Goal: Check status: Check status

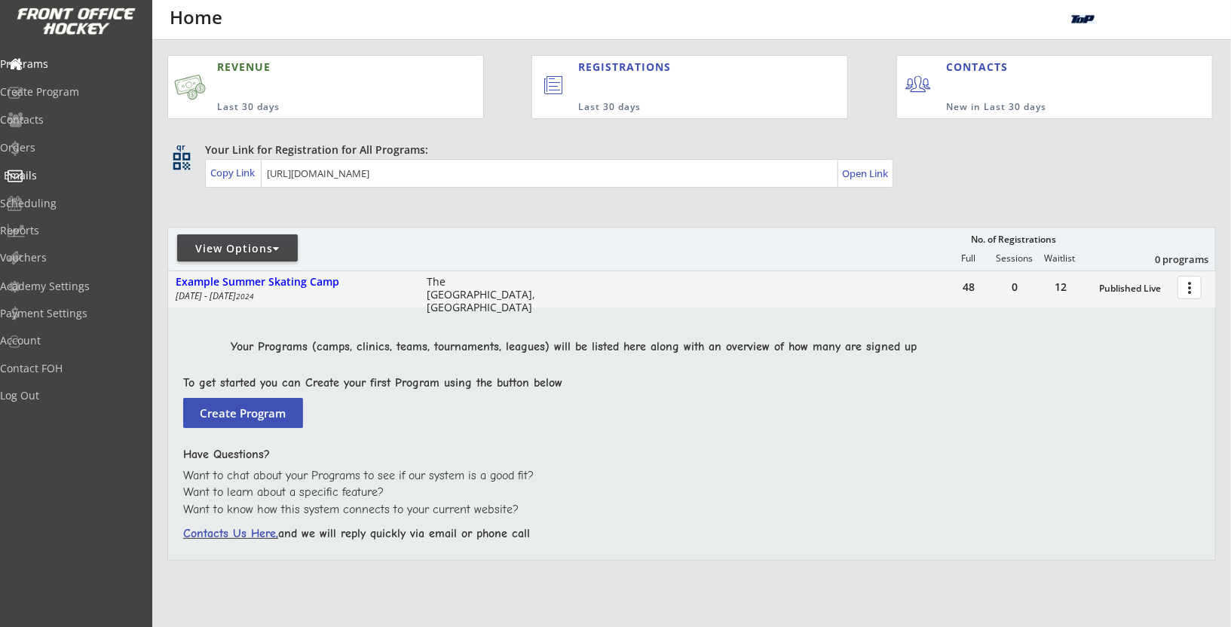
click at [80, 154] on div "Orders" at bounding box center [71, 149] width 143 height 26
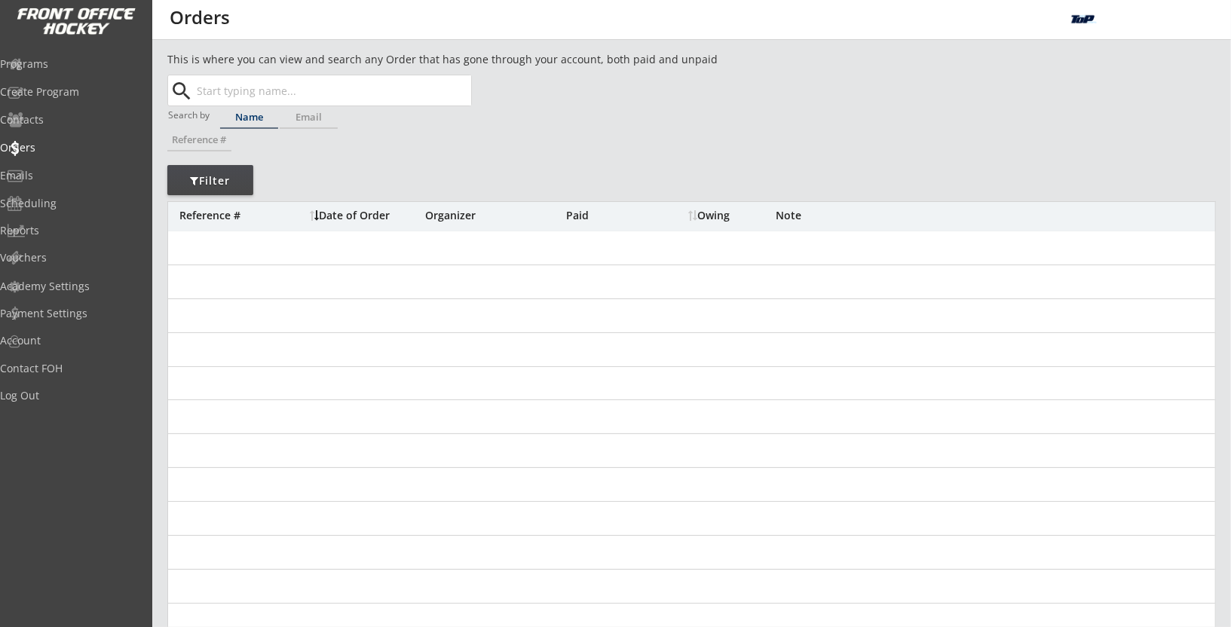
click at [347, 84] on input "text" at bounding box center [332, 90] width 277 height 30
paste input "[EMAIL_ADDRESS][PERSON_NAME][DOMAIN_NAME]"
type input "[EMAIL_ADDRESS][PERSON_NAME][DOMAIN_NAME]"
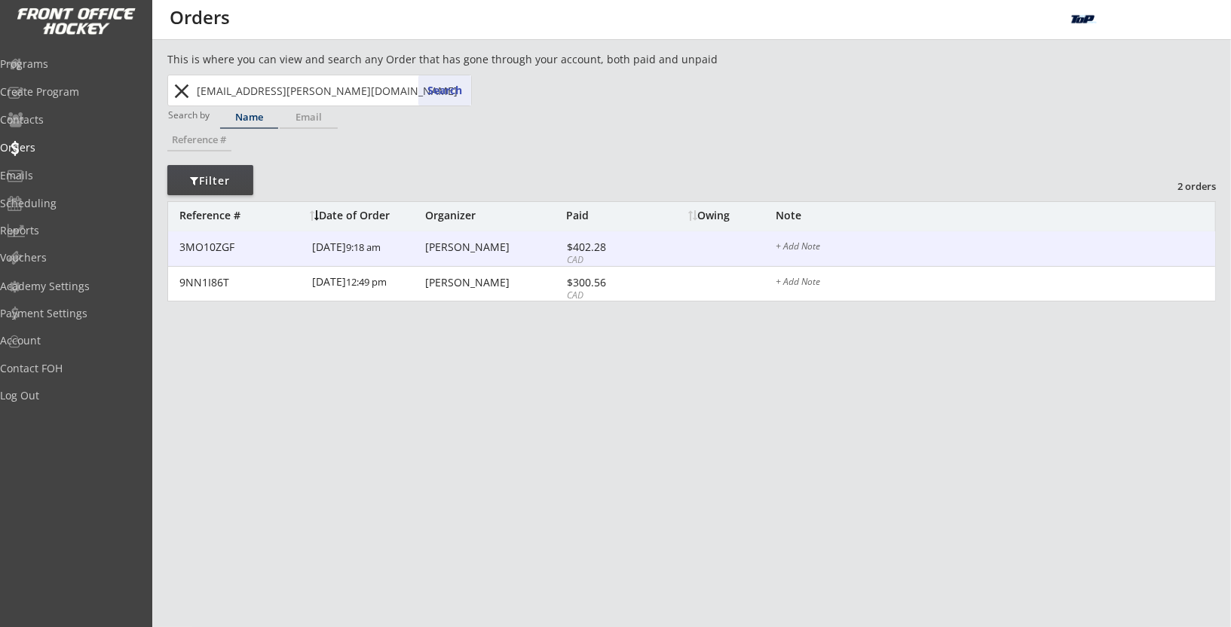
click at [384, 249] on div "[DATE] 9:18 am" at bounding box center [366, 248] width 109 height 34
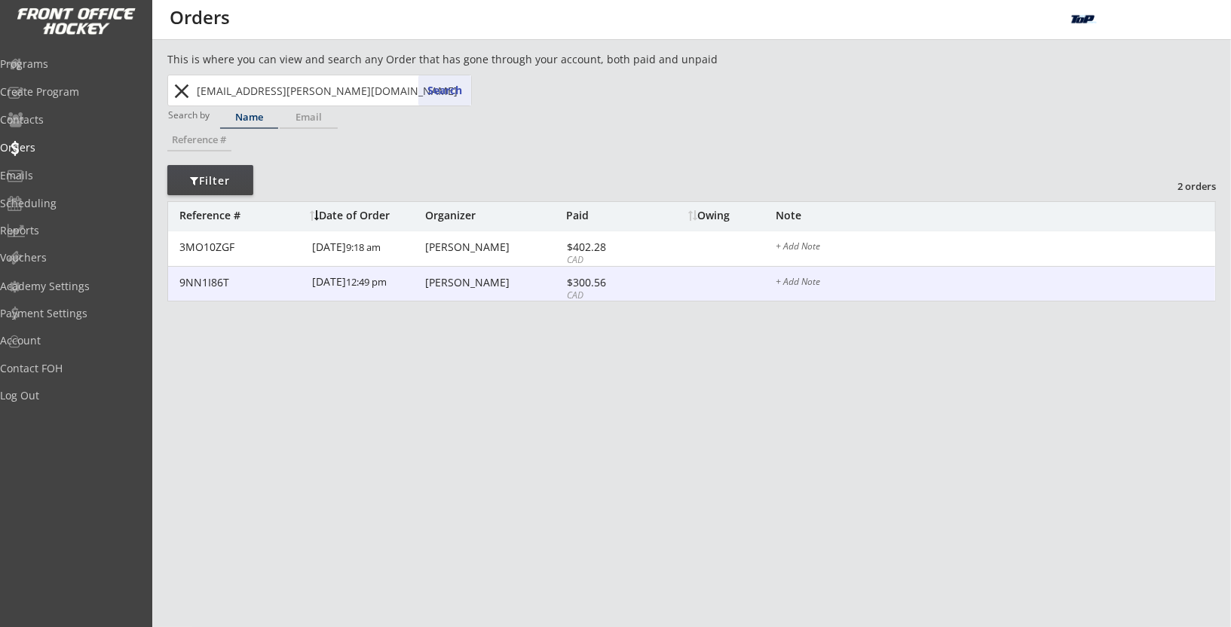
click at [383, 295] on div "[DATE] 12:49 pm" at bounding box center [366, 284] width 109 height 34
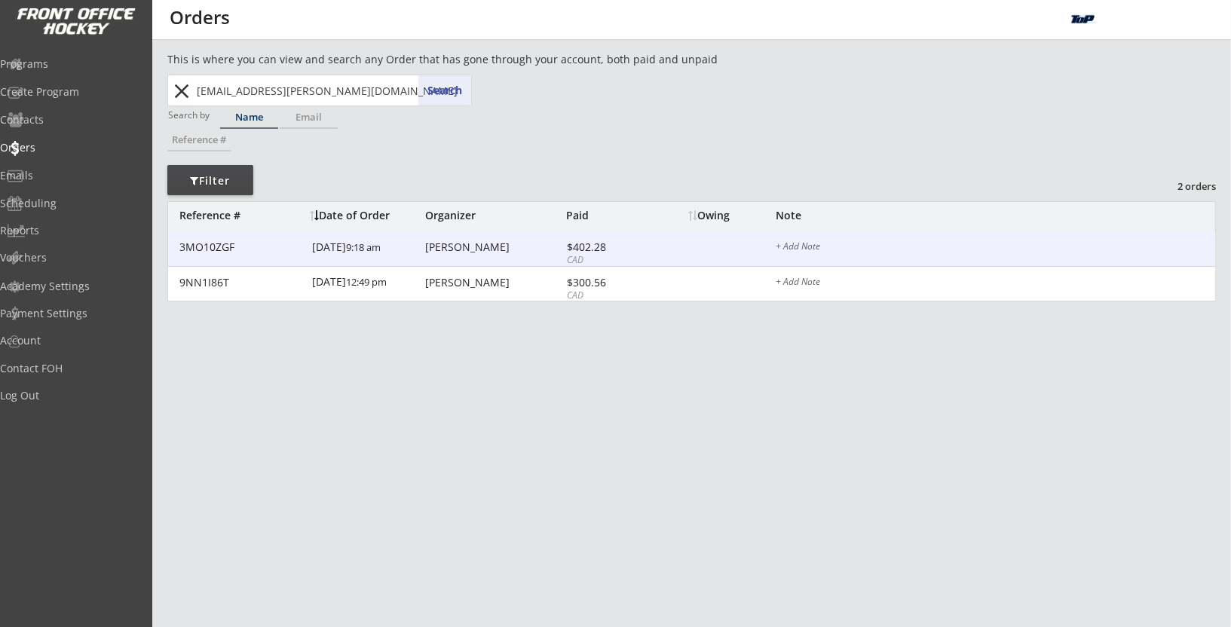
click at [459, 245] on div "[PERSON_NAME]" at bounding box center [493, 247] width 137 height 11
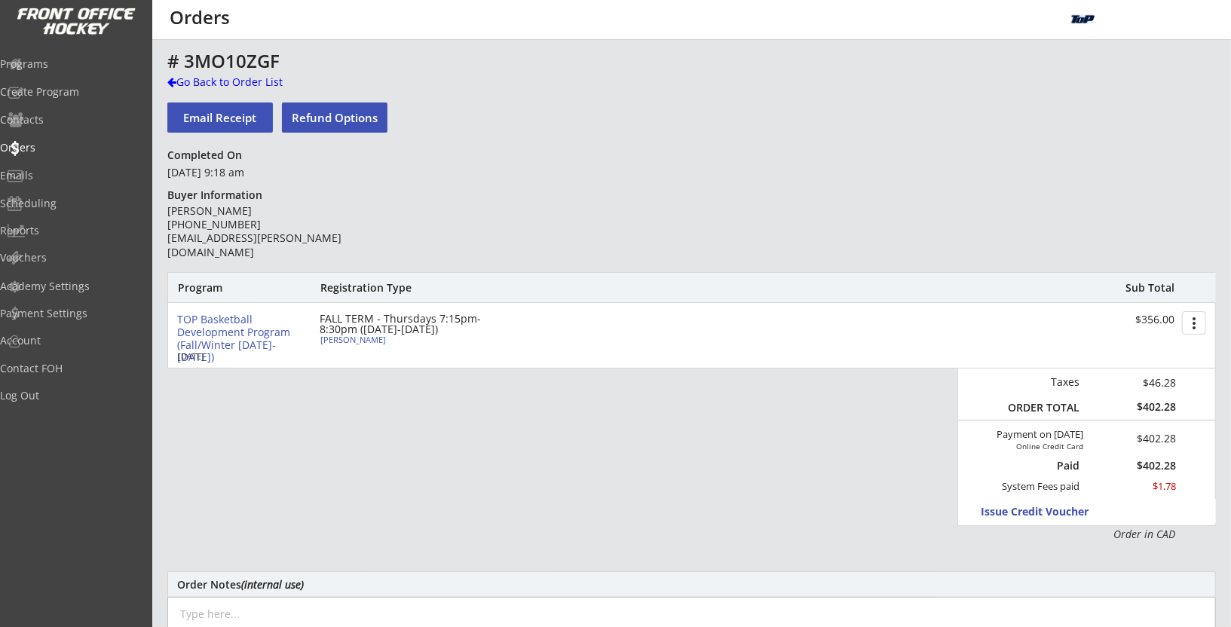
click at [353, 338] on div "[PERSON_NAME]" at bounding box center [404, 339] width 168 height 8
select select ""Youth Large""
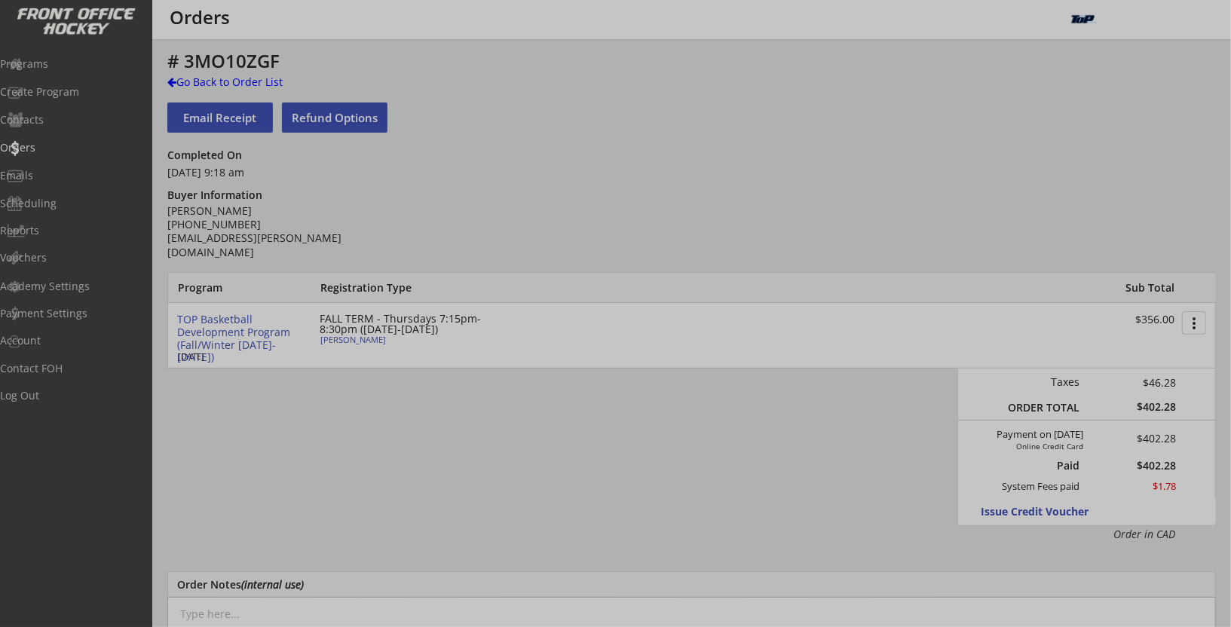
type input "[PERSON_NAME] & [PERSON_NAME]"
type input "Google"
type input "Yes"
select select ""Google""
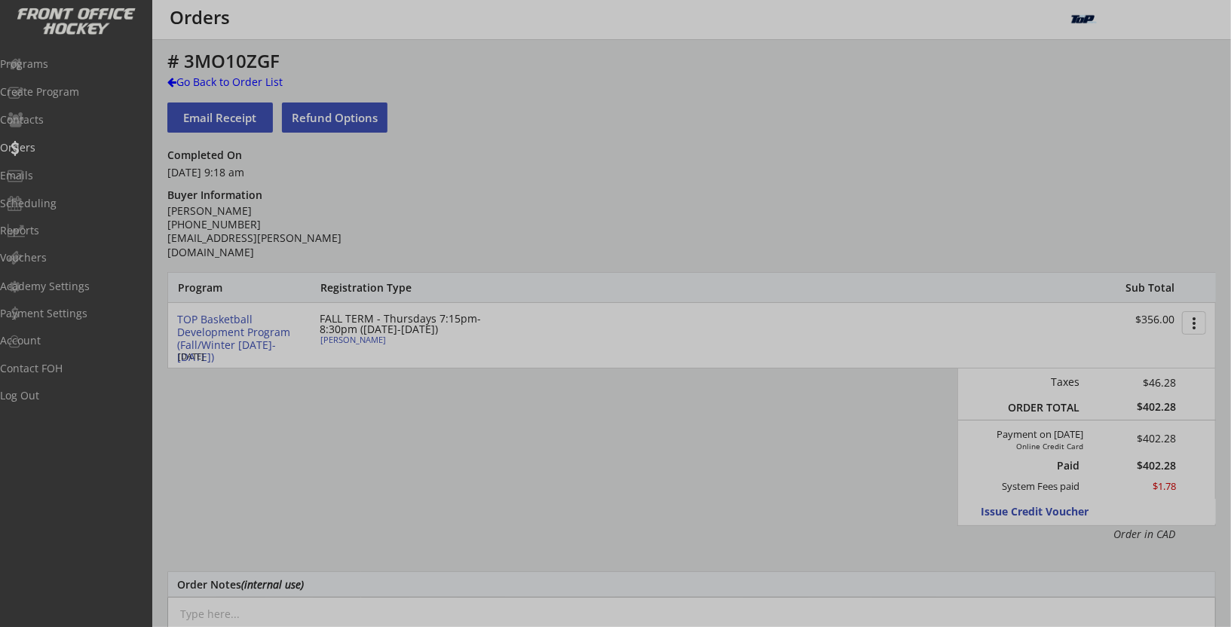
select select ""Yes""
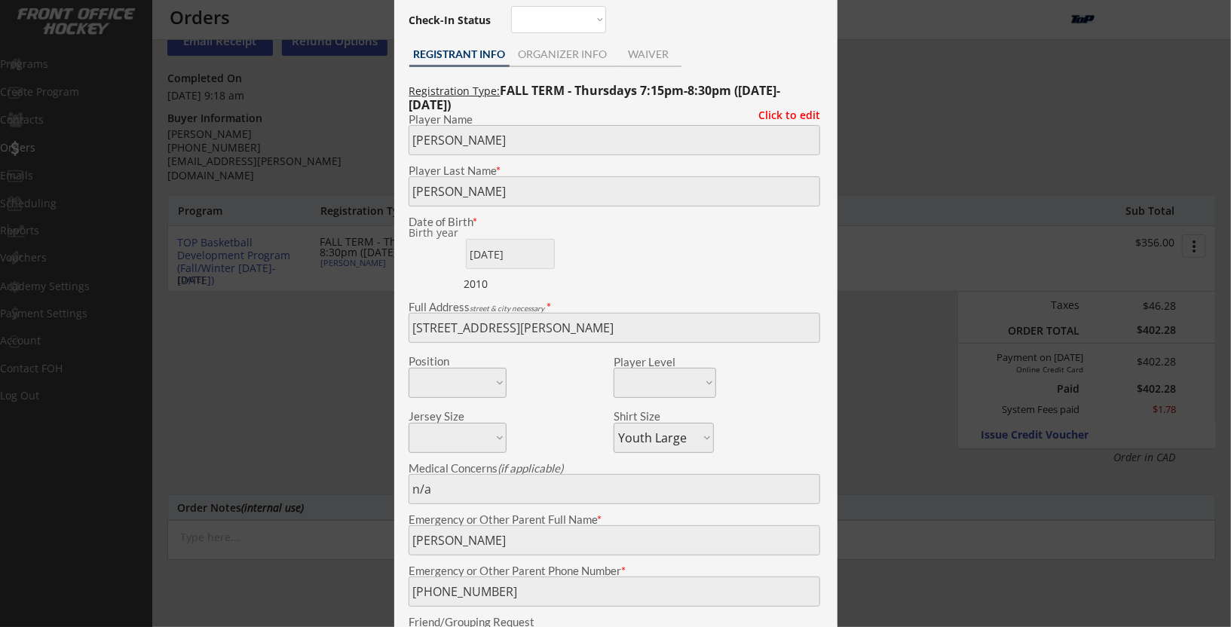
scroll to position [88, 0]
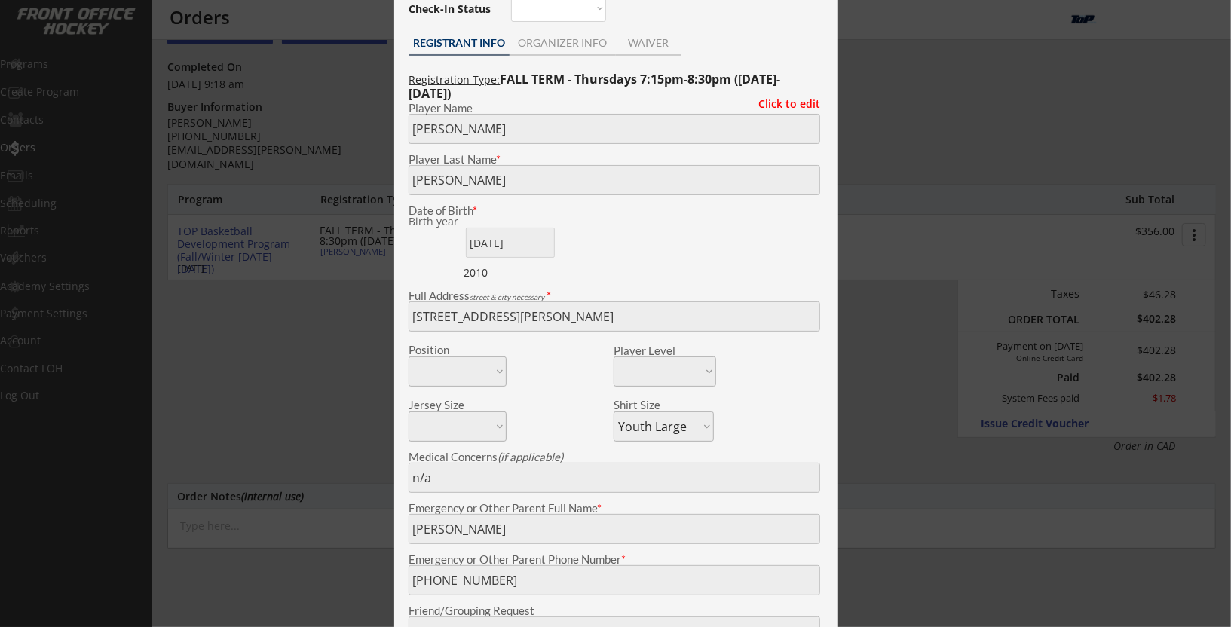
click at [400, 317] on div "View & Edit Registration Form close Check-In Status Not here Present REGISTRANT…" at bounding box center [615, 432] width 443 height 965
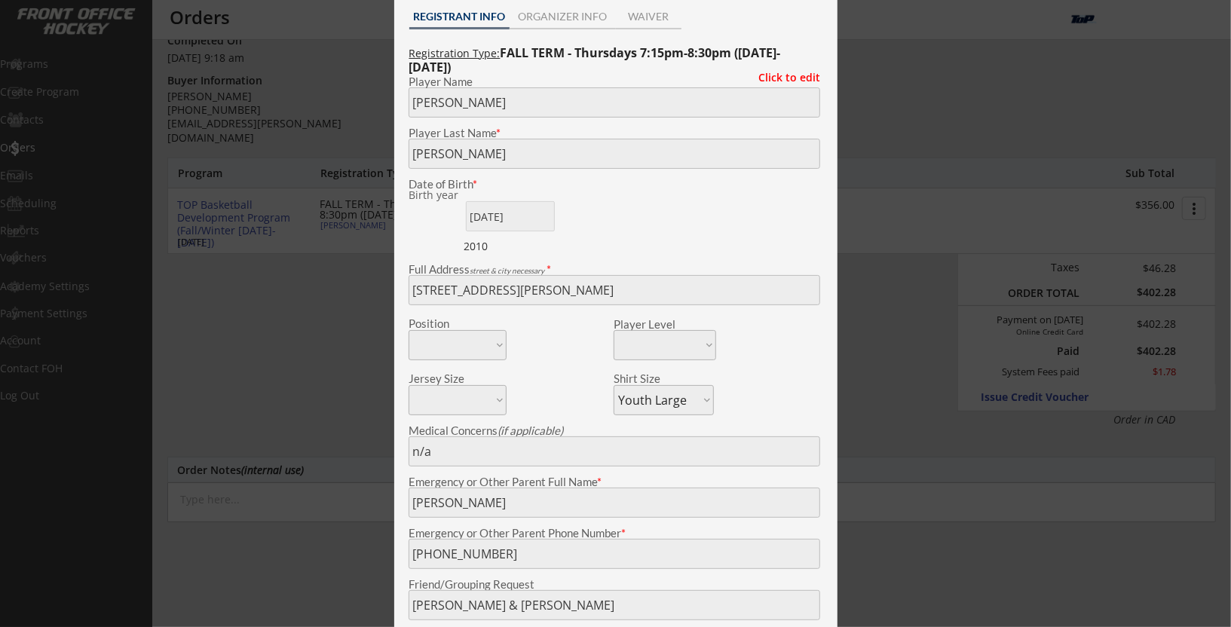
scroll to position [94, 0]
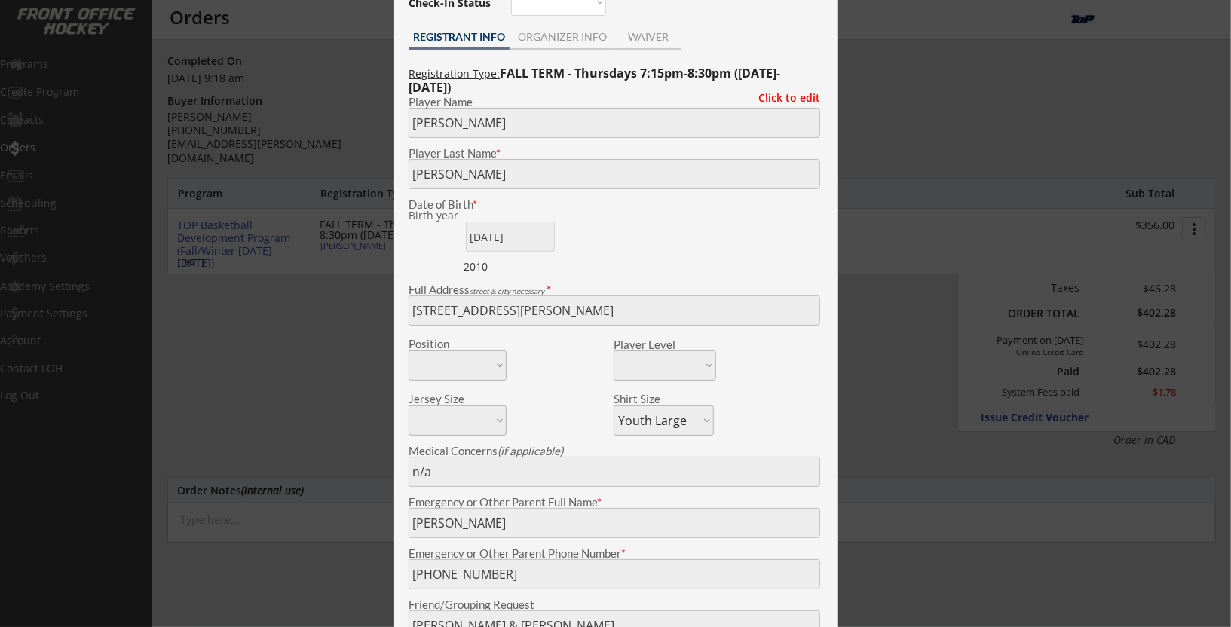
click at [329, 294] on div at bounding box center [615, 313] width 1231 height 627
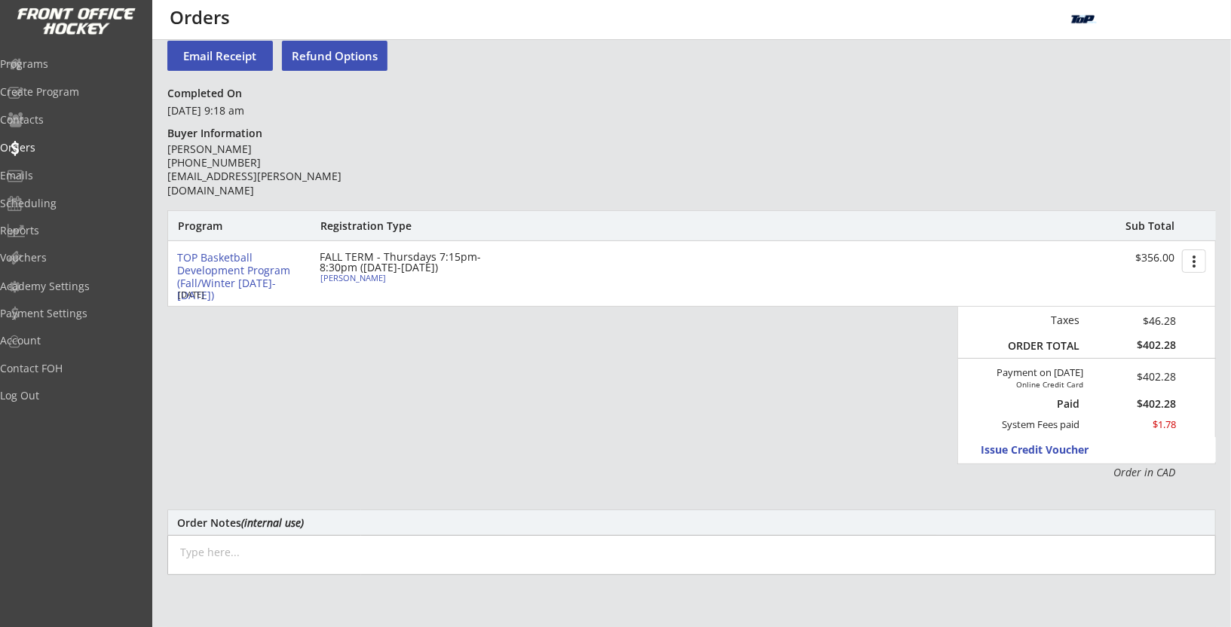
scroll to position [32, 0]
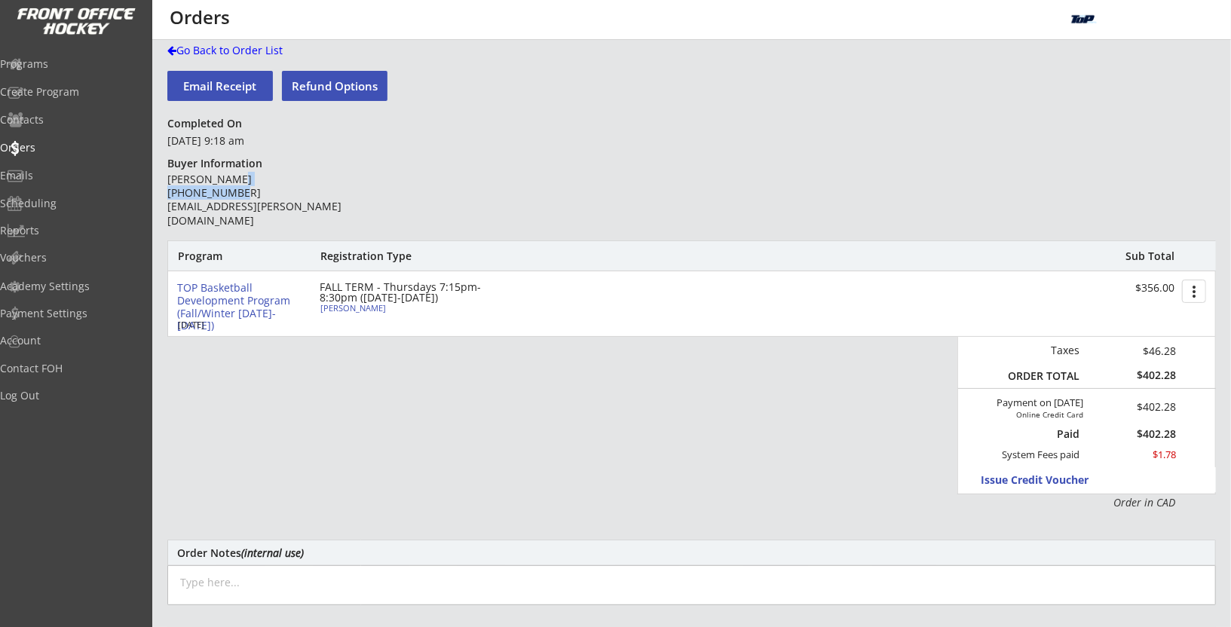
drag, startPoint x: 246, startPoint y: 196, endPoint x: 167, endPoint y: 195, distance: 79.9
click at [167, 195] on div "[PERSON_NAME] [PHONE_NUMBER] [EMAIL_ADDRESS][PERSON_NAME][DOMAIN_NAME]" at bounding box center [276, 200] width 218 height 55
copy div "[PHONE_NUMBER]"
click at [412, 211] on div "# 3MO10ZGF Go Back to Order List Email Receipt Refund Options Completed On [DAT…" at bounding box center [691, 460] width 1048 height 880
